Goal: Information Seeking & Learning: Learn about a topic

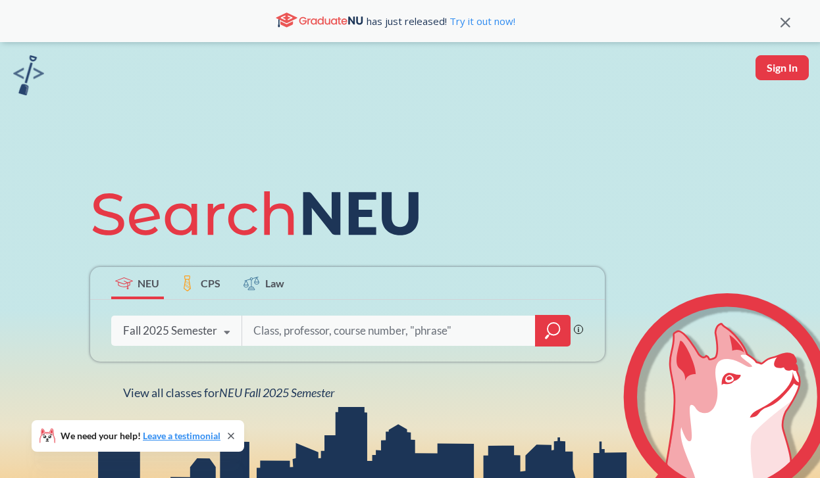
click at [192, 338] on div "Fall 2025 Semester" at bounding box center [170, 331] width 94 height 14
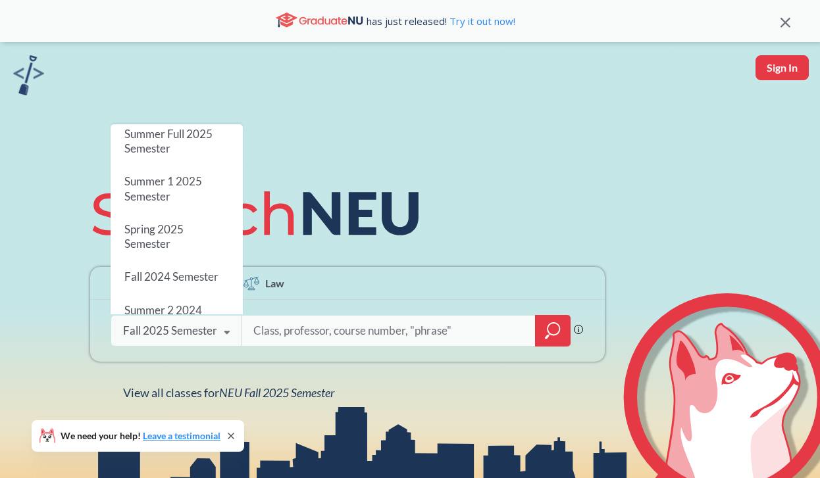
scroll to position [88, 0]
click at [180, 236] on span "Spring 2025 Semester" at bounding box center [153, 236] width 59 height 28
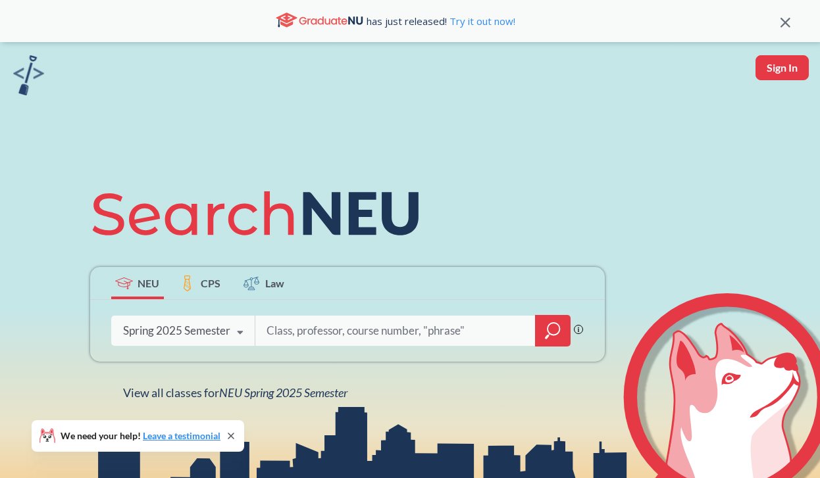
click at [364, 331] on input "search" at bounding box center [395, 331] width 261 height 28
click at [549, 324] on icon "magnifying glass" at bounding box center [553, 329] width 12 height 12
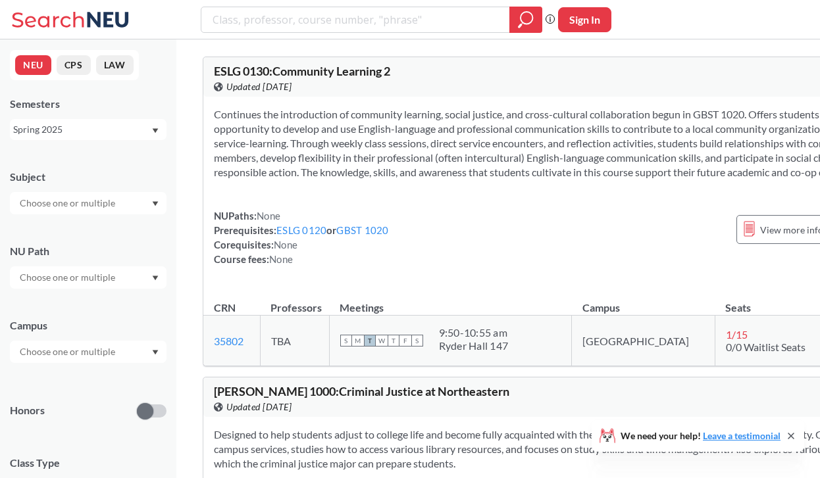
click at [82, 270] on input "text" at bounding box center [68, 278] width 111 height 16
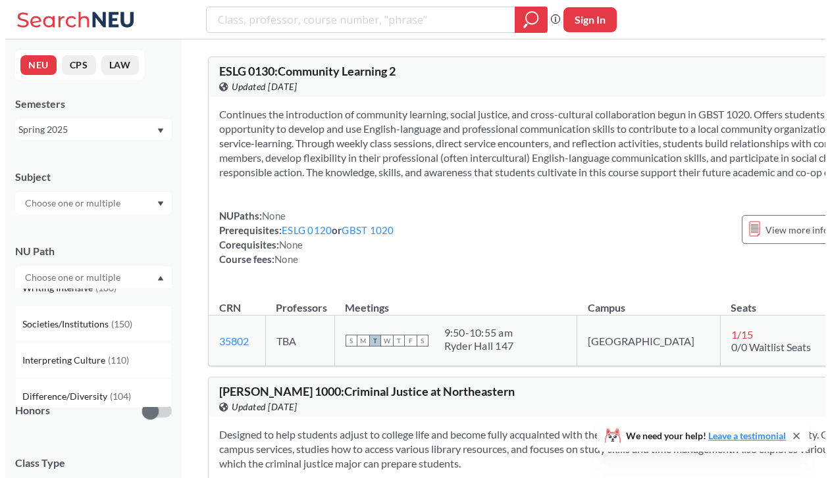
scroll to position [31, 0]
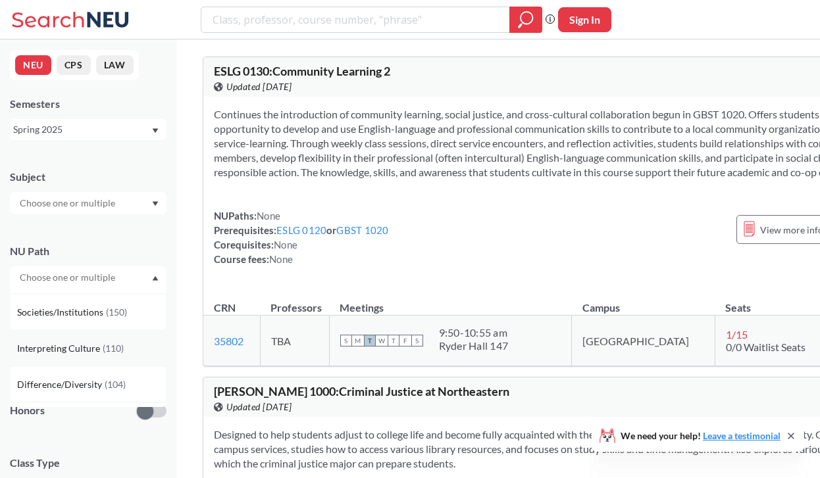
click at [97, 351] on span "Interpreting Culture" at bounding box center [60, 348] width 86 height 14
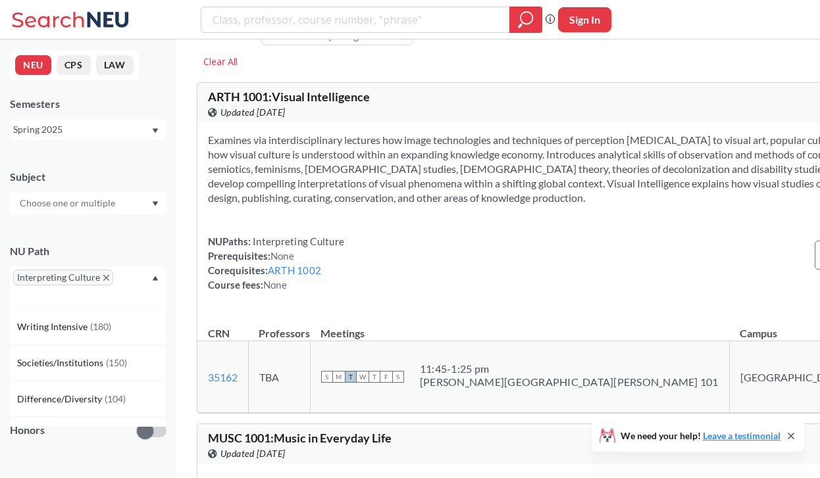
scroll to position [30, 0]
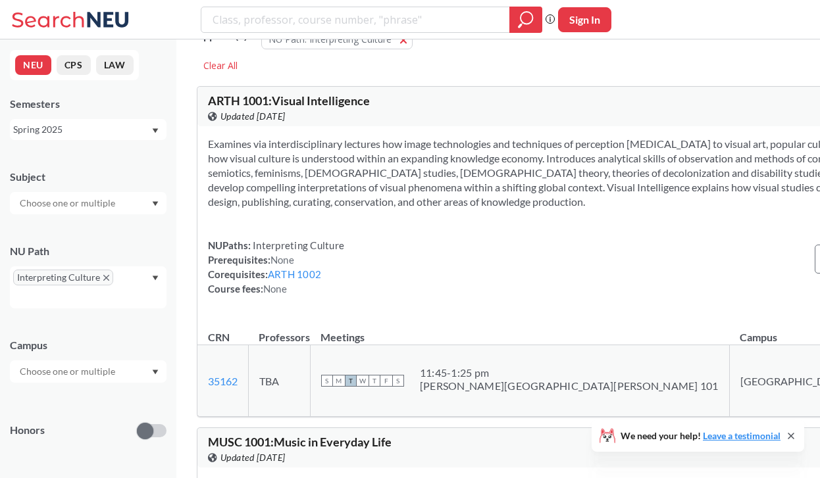
click at [69, 125] on div "Spring 2025" at bounding box center [82, 129] width 138 height 14
click at [105, 105] on div "Semesters" at bounding box center [88, 104] width 157 height 14
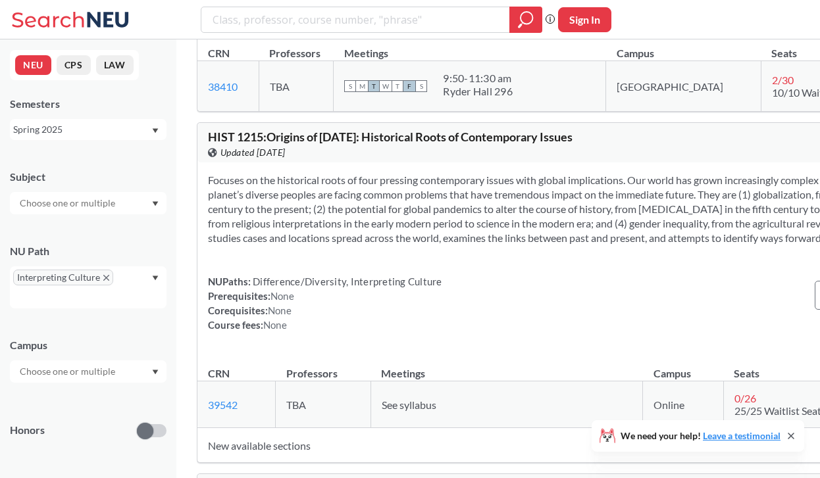
scroll to position [8294, 0]
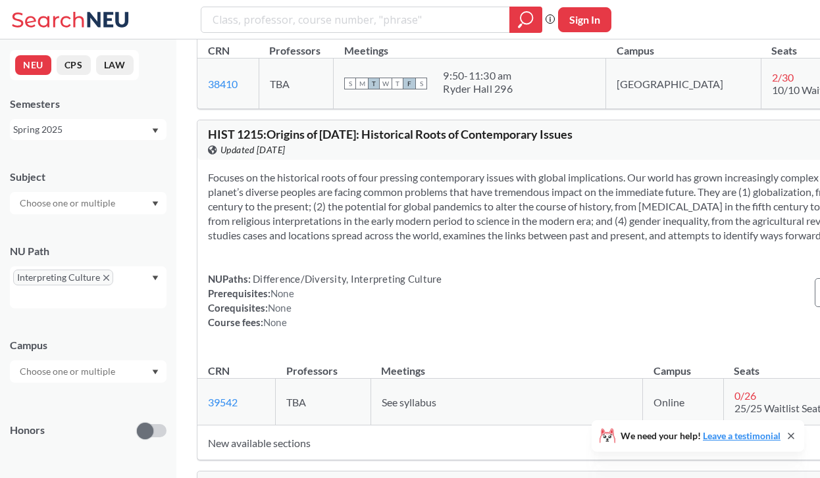
copy div "COMM 1210 : Persuasion and Rhetoric View this course on Banner."
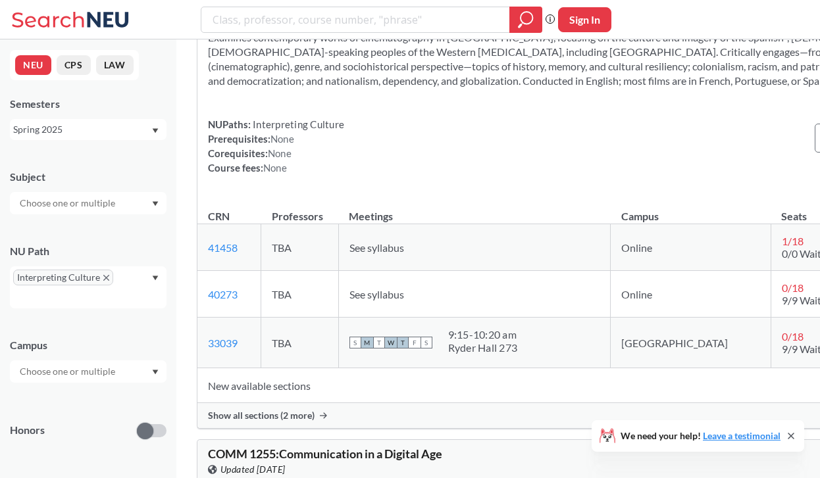
scroll to position [11083, 0]
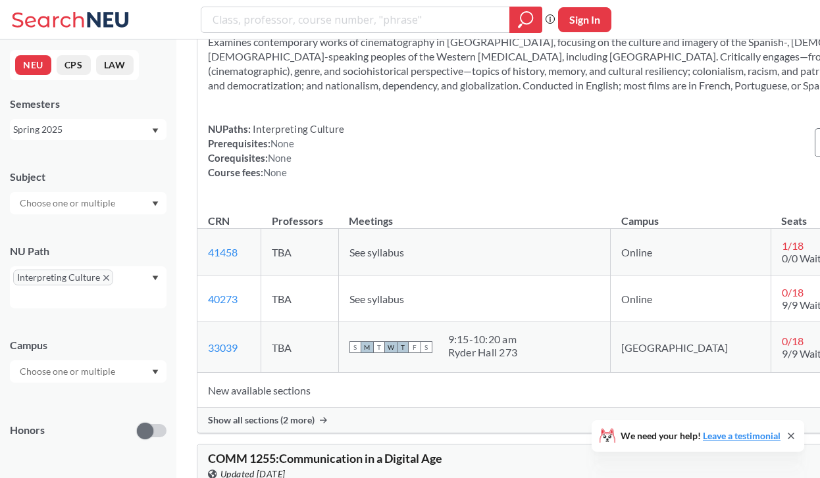
copy div "HIST 1232 : History of Boston View this course on Banner."
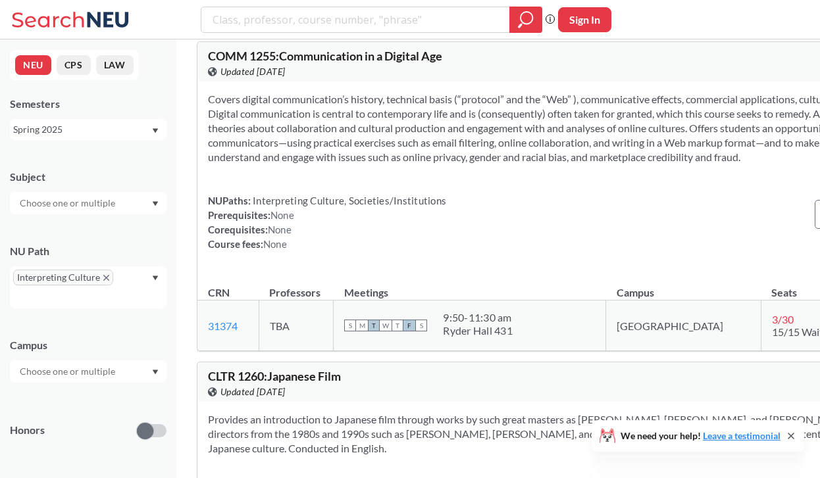
scroll to position [11509, 0]
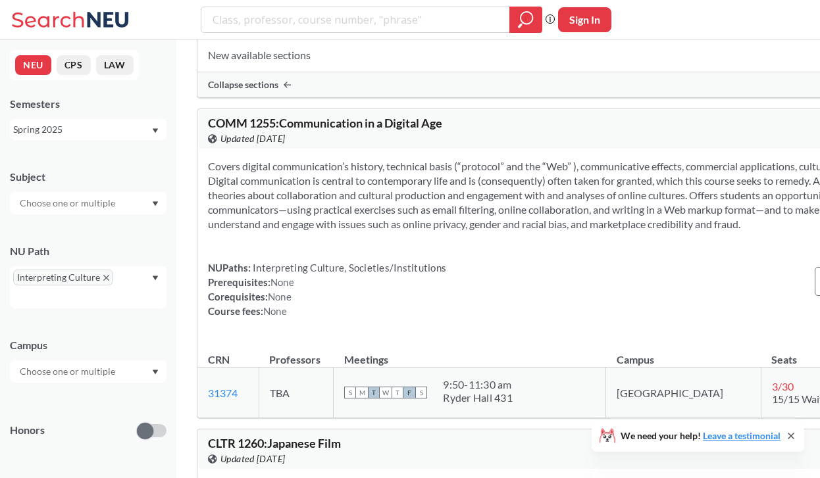
scroll to position [11434, 0]
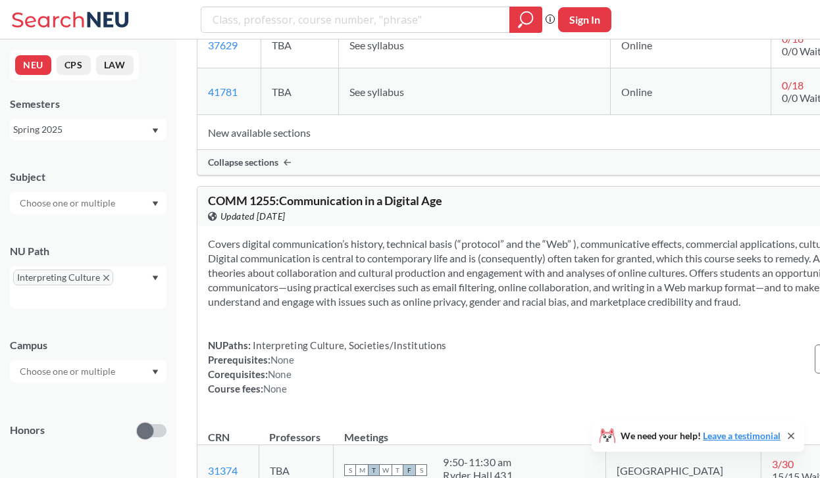
copy div "CLTR 1240 : Latin American Film View this course on Banner."
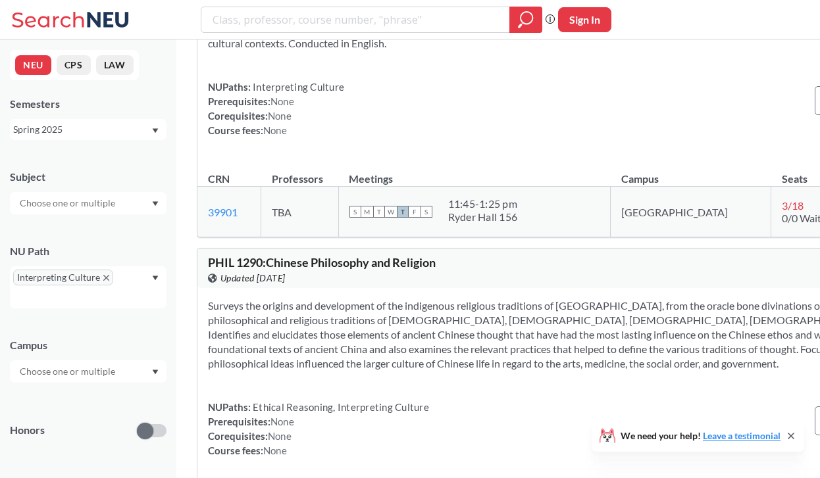
scroll to position [14613, 0]
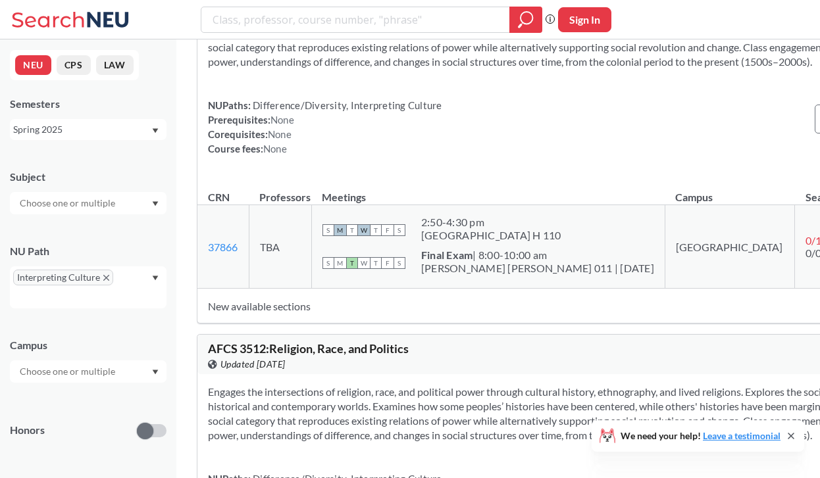
scroll to position [34906, 0]
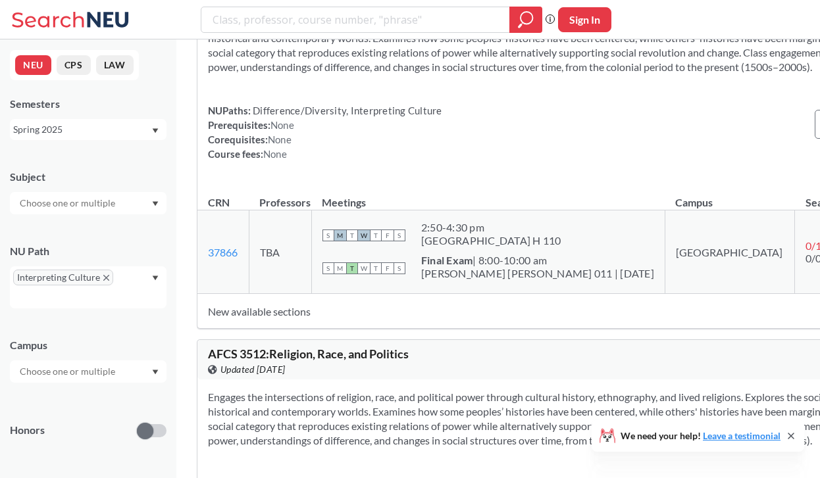
drag, startPoint x: 297, startPoint y: 160, endPoint x: 341, endPoint y: 166, distance: 43.8
drag, startPoint x: 282, startPoint y: 74, endPoint x: 186, endPoint y: 48, distance: 99.6
copy span "INTB 3205 : Understanding and Managing Cultural Differences"
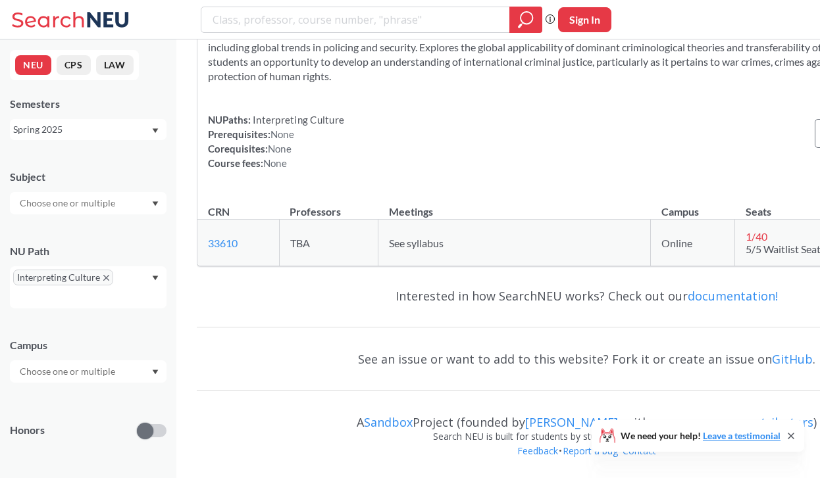
scroll to position [40066, 0]
